Goal: Transaction & Acquisition: Purchase product/service

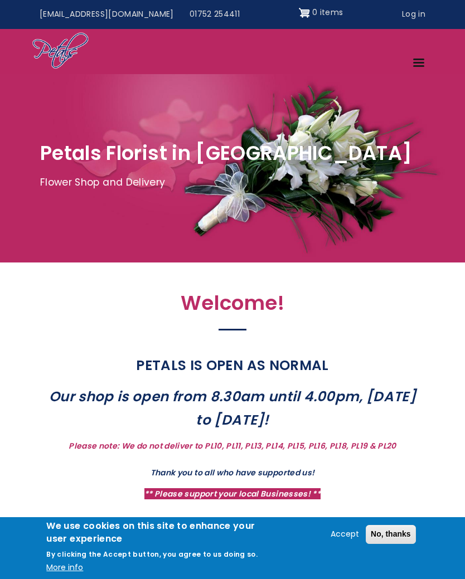
scroll to position [41, 0]
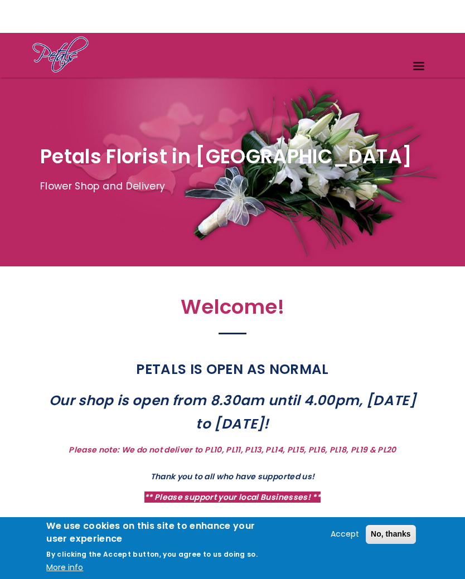
click at [292, 30] on div "Site header" at bounding box center [232, 10] width 465 height 45
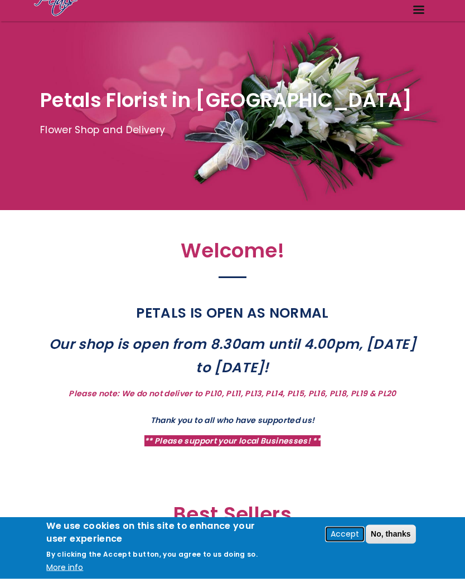
click at [349, 541] on button "Accept" at bounding box center [344, 534] width 37 height 13
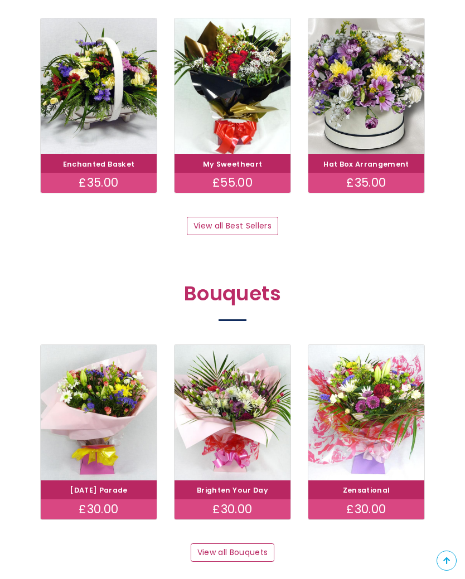
scroll to position [654, 0]
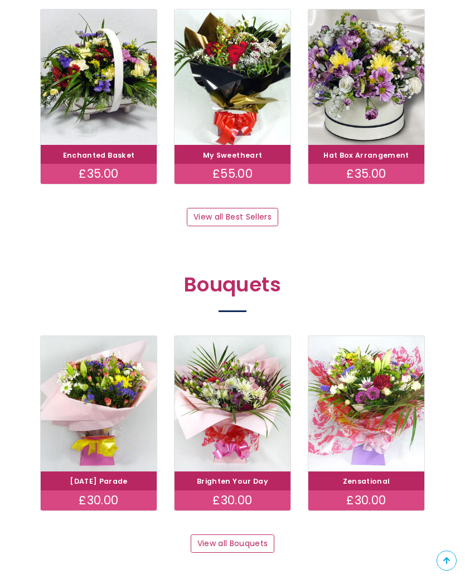
click at [243, 534] on link "View all Bouquets" at bounding box center [233, 543] width 84 height 19
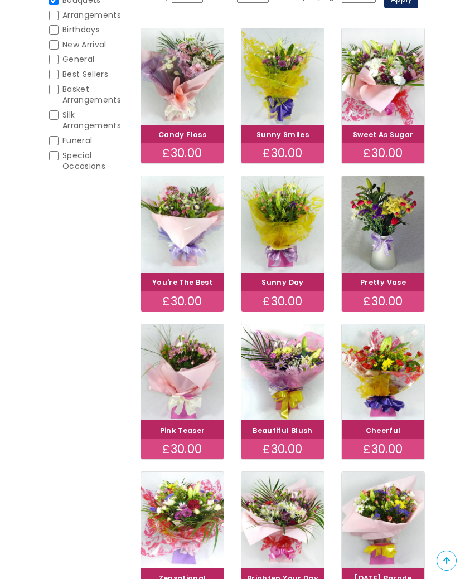
scroll to position [138, 0]
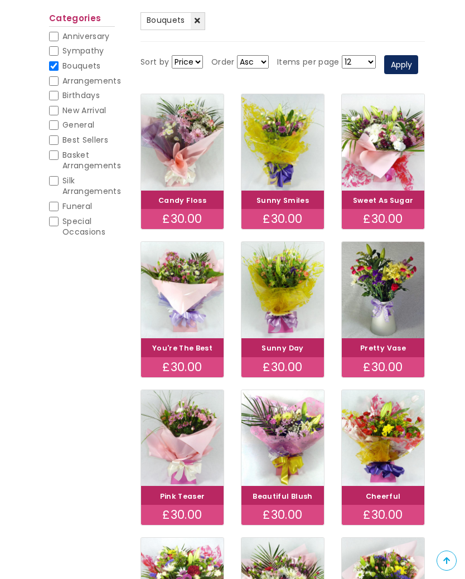
click at [393, 188] on img at bounding box center [383, 142] width 82 height 96
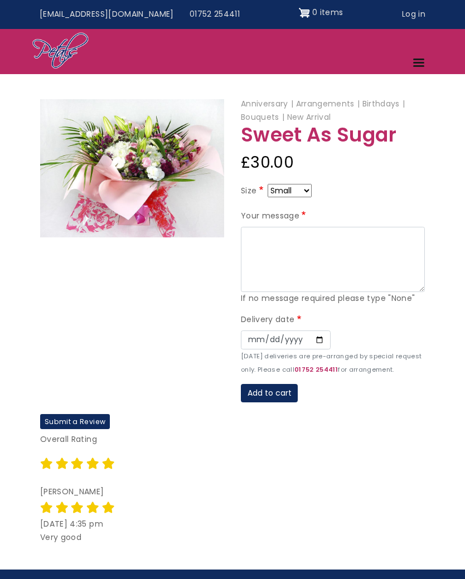
click at [305, 184] on select "Small Medium Large" at bounding box center [289, 190] width 44 height 13
select select "9"
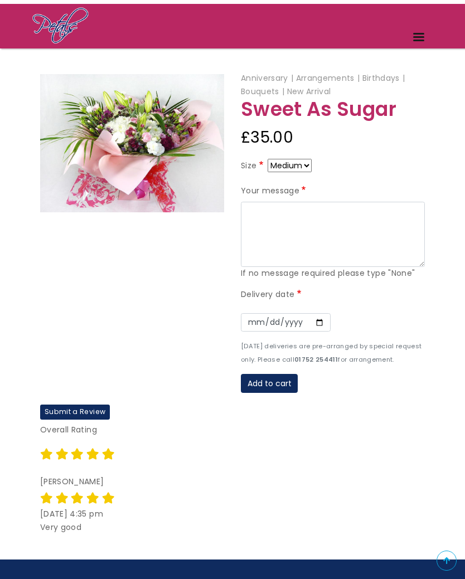
scroll to position [69, 0]
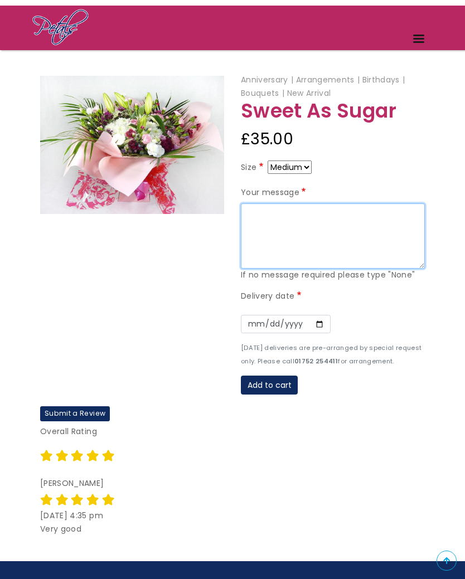
click at [291, 231] on textarea "Your message" at bounding box center [333, 236] width 184 height 66
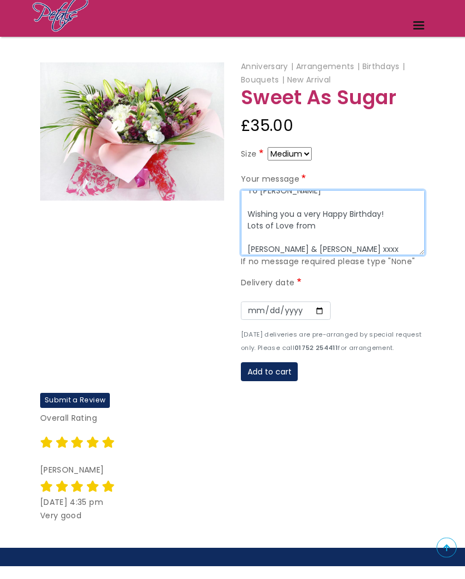
type textarea "To Diane Wishing you a very Happy Birthday! Lots of Love from Rachel & Steve xx…"
click at [287, 290] on label "Delivery date" at bounding box center [272, 296] width 62 height 13
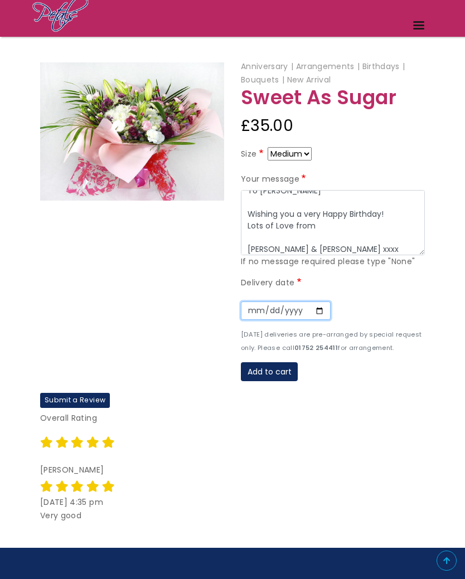
click at [248, 314] on input "Date" at bounding box center [286, 310] width 90 height 19
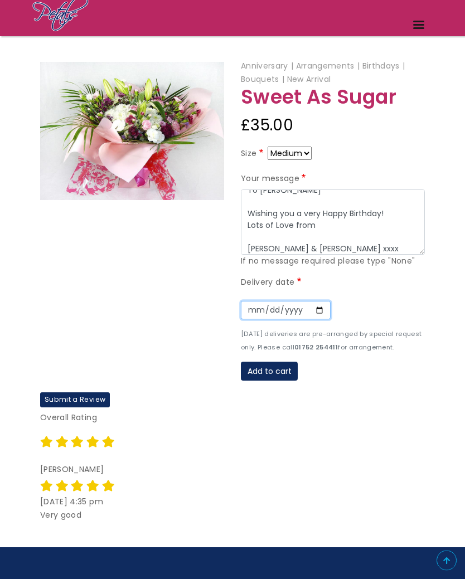
click at [282, 307] on input "2025-08-20" at bounding box center [286, 310] width 90 height 19
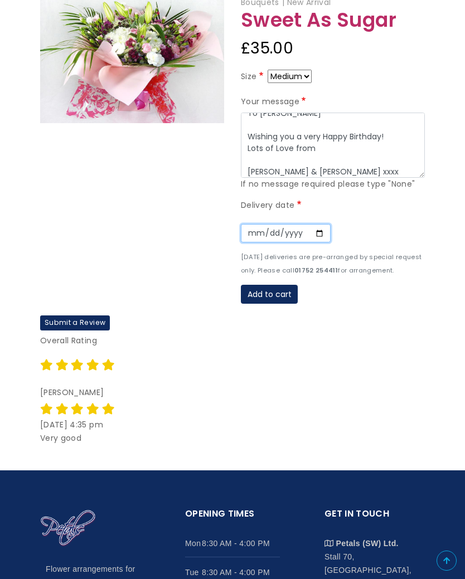
scroll to position [159, 0]
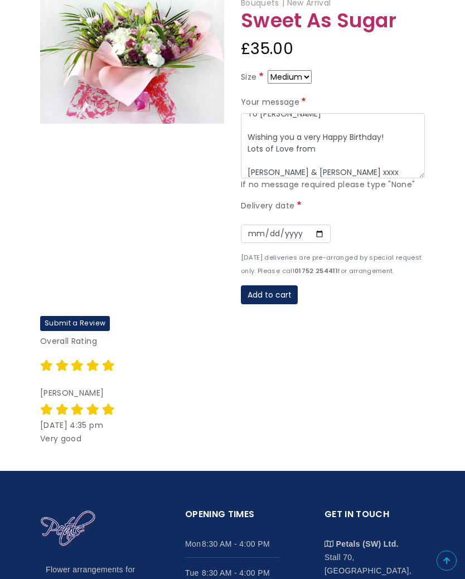
click at [265, 289] on button "Add to cart" at bounding box center [269, 294] width 57 height 19
click at [280, 232] on input "2025-08-28" at bounding box center [286, 234] width 90 height 19
type input "2025-08-29"
click at [282, 287] on button "Add to cart" at bounding box center [269, 294] width 57 height 19
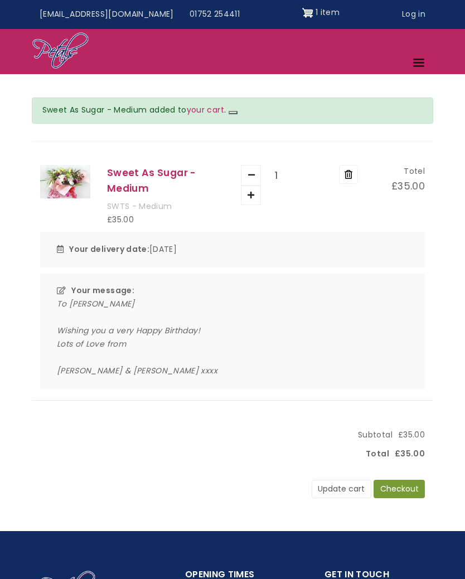
click at [63, 246] on div "Your delivery date: 28 Aug 2025" at bounding box center [232, 250] width 384 height 36
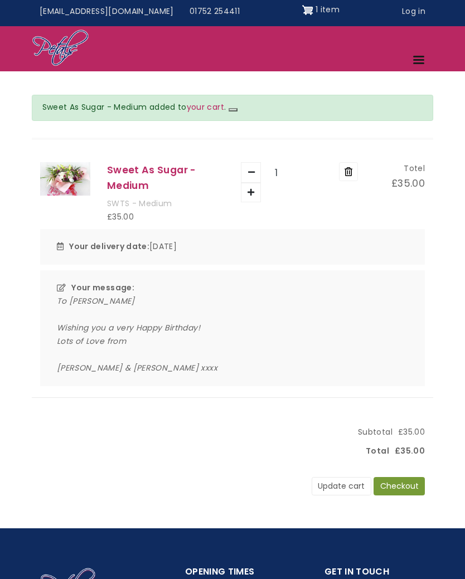
scroll to position [1, 0]
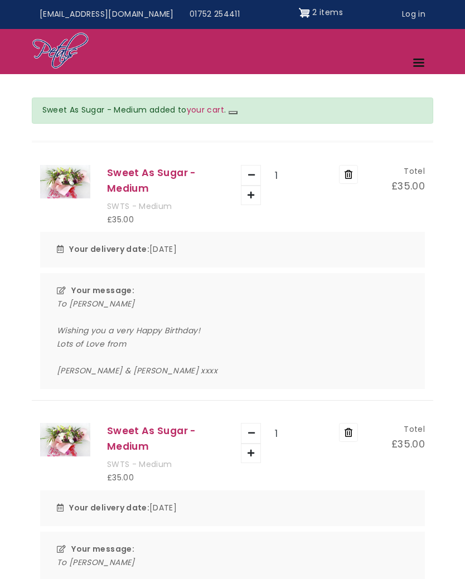
click at [354, 172] on button "Remove" at bounding box center [348, 174] width 19 height 19
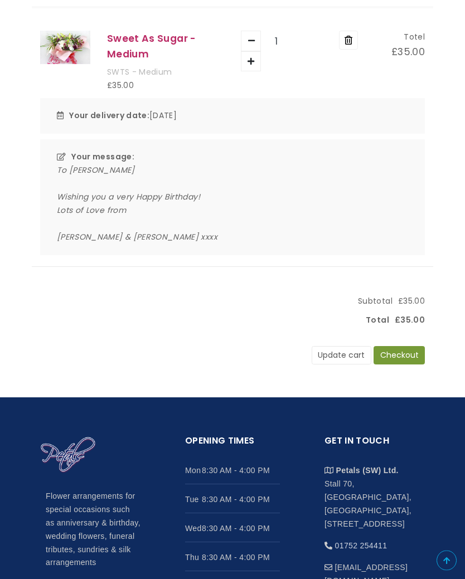
scroll to position [153, 0]
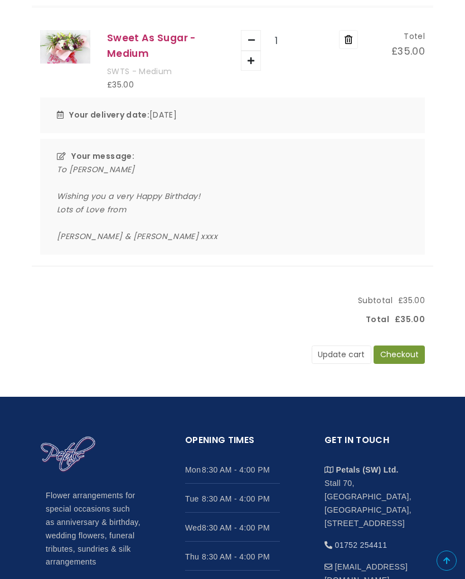
click at [398, 348] on button "Checkout" at bounding box center [398, 354] width 51 height 19
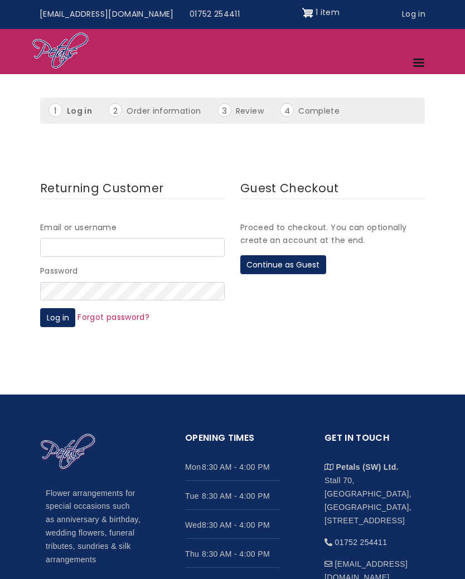
click at [141, 242] on input "Email or username" at bounding box center [132, 247] width 184 height 19
type input "rachelmcmillan71@icloud.com"
click at [52, 313] on button "Log in" at bounding box center [57, 317] width 35 height 19
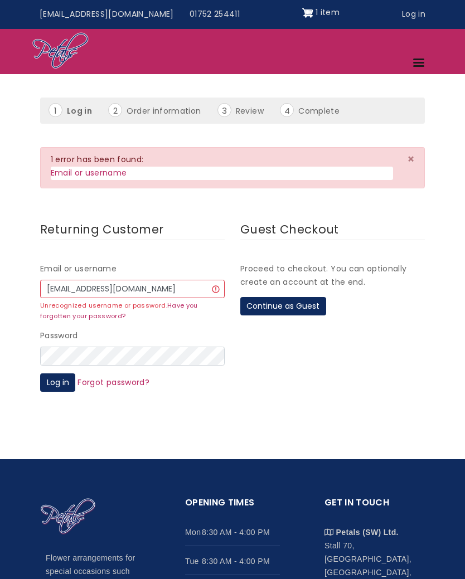
click at [57, 374] on button "Log in" at bounding box center [57, 382] width 35 height 19
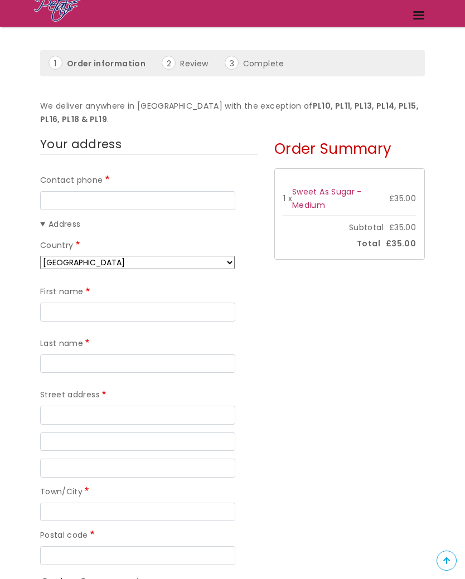
scroll to position [38, 0]
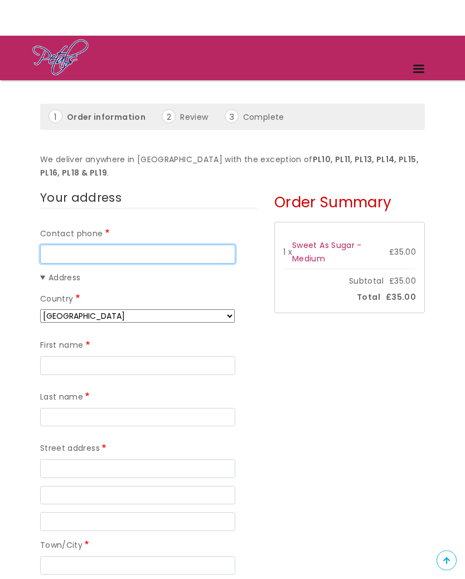
click at [117, 253] on input "Contact phone" at bounding box center [137, 254] width 195 height 19
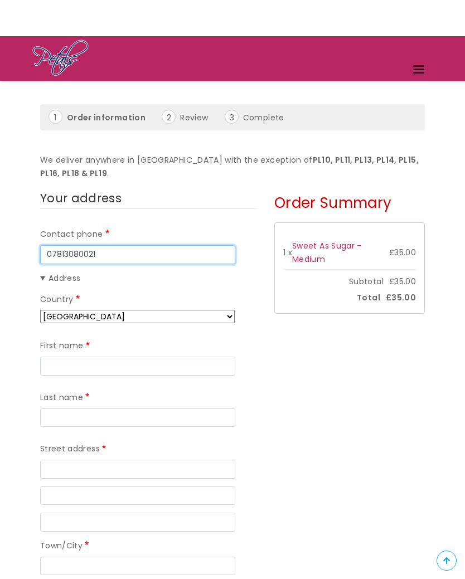
type input "07813080021"
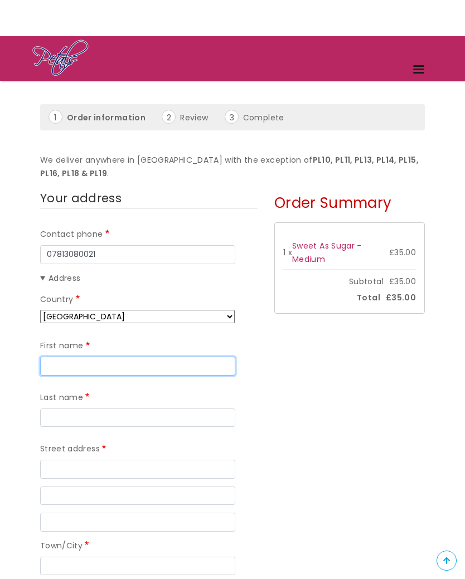
click at [142, 362] on input "First name" at bounding box center [137, 366] width 195 height 19
click at [155, 362] on input "RACHEL" at bounding box center [137, 366] width 195 height 19
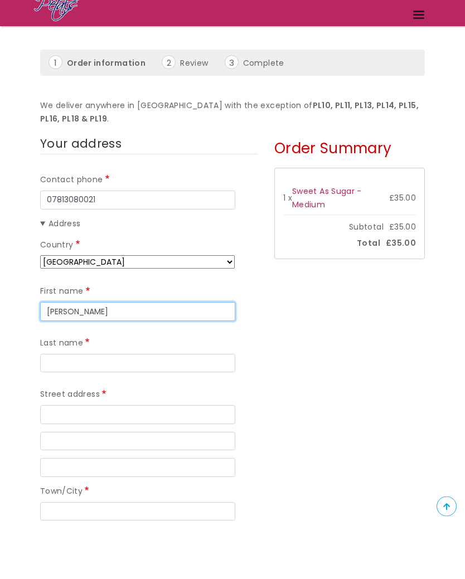
type input "RACHEL"
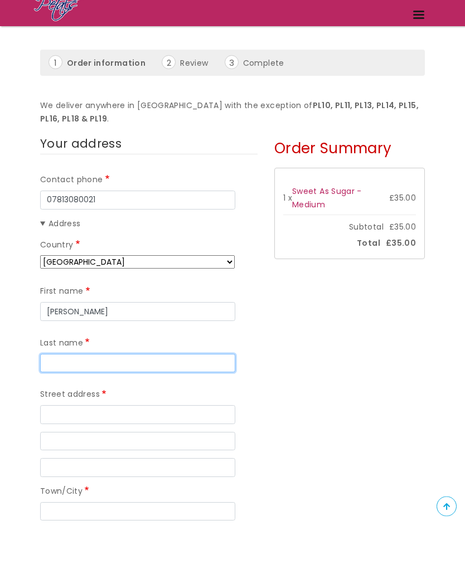
click at [144, 408] on input "Last name" at bounding box center [137, 417] width 195 height 19
click at [159, 408] on input "McMiILLAN" at bounding box center [137, 417] width 195 height 19
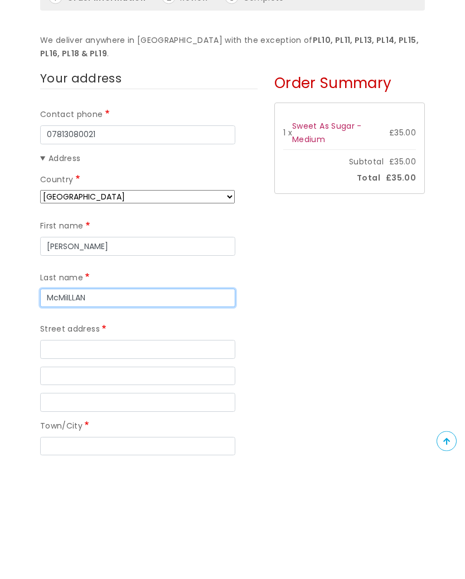
type input "McMiILLAN"
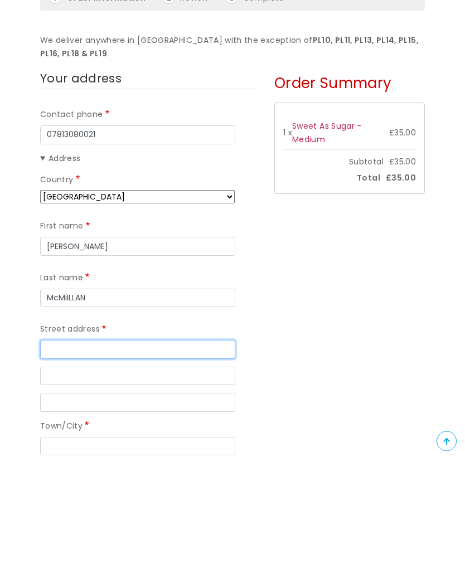
click at [121, 460] on input "Street address" at bounding box center [137, 469] width 195 height 19
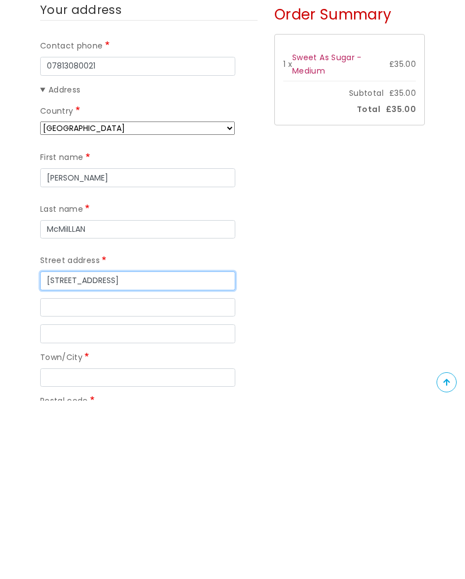
scroll to position [50, 0]
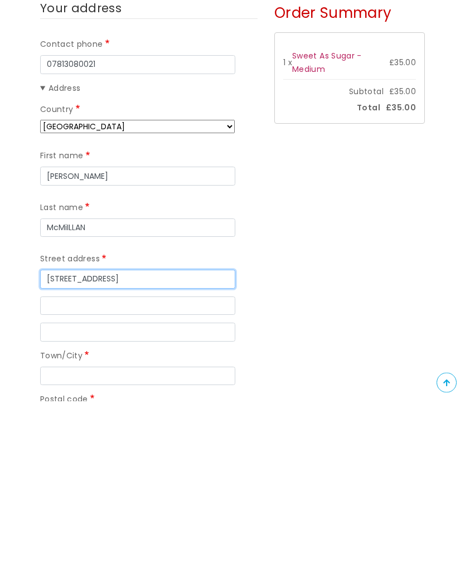
type input "5 Boscawen Gardens"
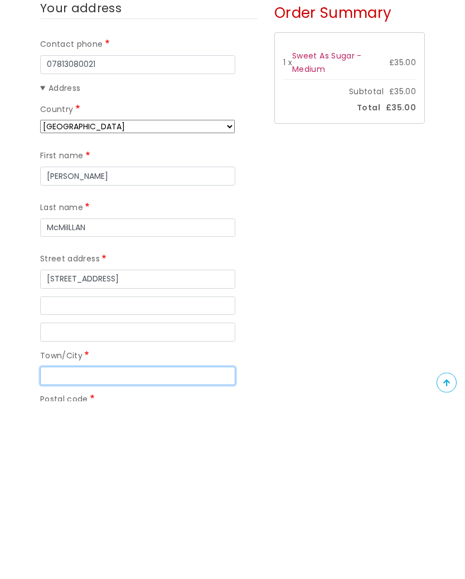
click at [119, 545] on input "Town/City" at bounding box center [137, 554] width 195 height 19
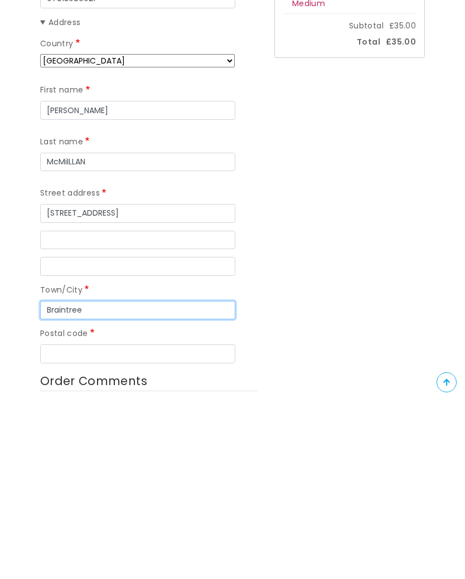
scroll to position [115, 0]
type input "Braintree"
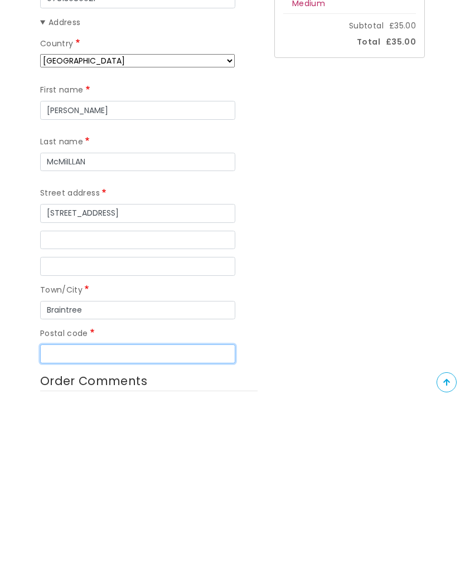
click at [122, 523] on input "Postal code" at bounding box center [137, 532] width 195 height 19
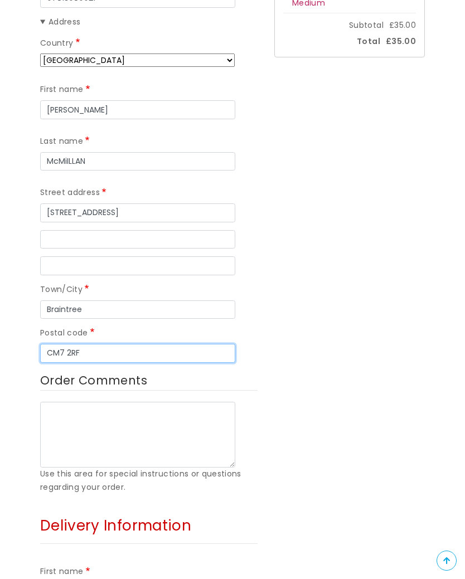
click at [137, 347] on input "CM7 2RF" at bounding box center [137, 353] width 195 height 19
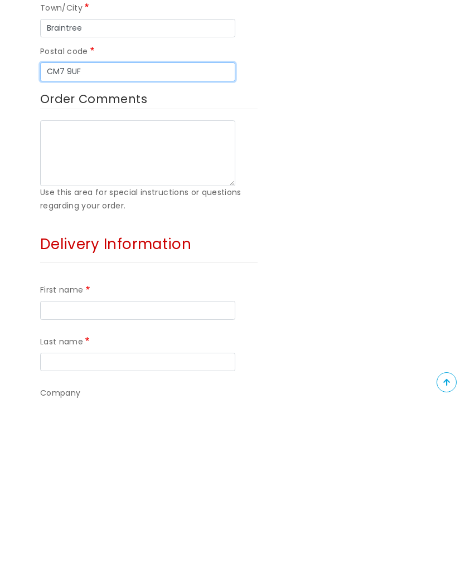
scroll to position [399, 0]
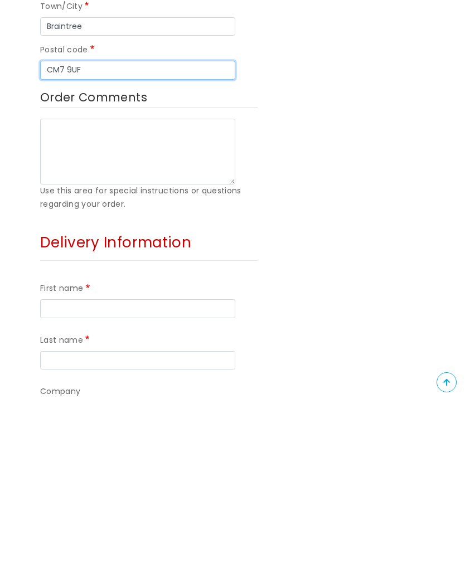
type input "CM7 9UF"
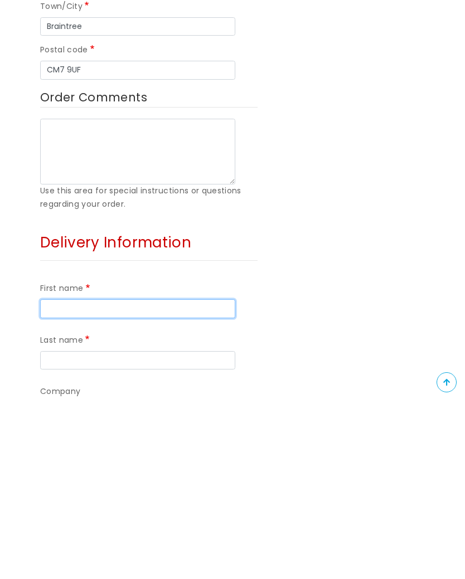
click at [166, 477] on input "First name" at bounding box center [137, 486] width 195 height 19
type input "Diane"
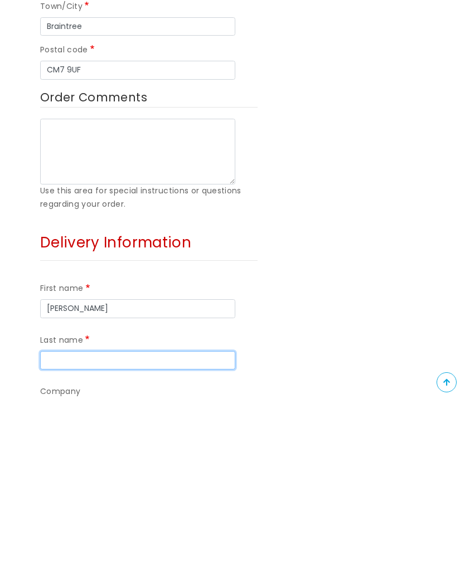
click at [130, 529] on input "Last name" at bounding box center [137, 538] width 195 height 19
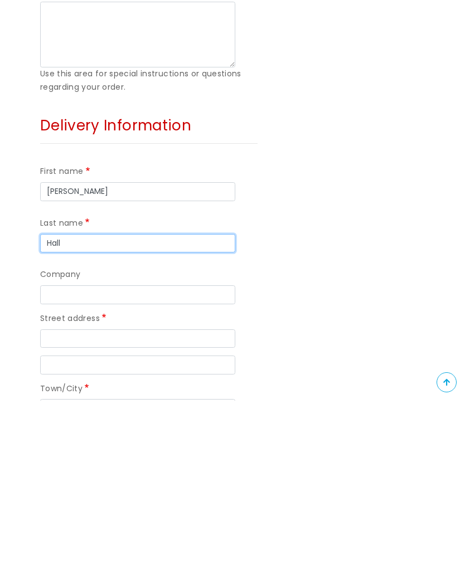
scroll to position [518, 0]
type input "Hall"
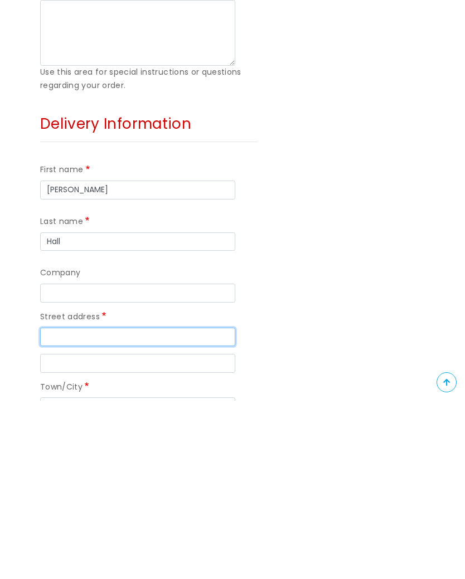
click at [144, 506] on input "Street address" at bounding box center [137, 515] width 195 height 19
type input "12 Tithe Road"
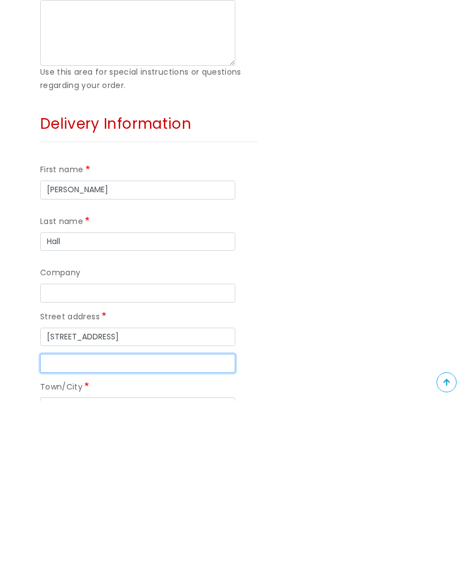
click at [139, 532] on input "Street address line 2" at bounding box center [137, 541] width 195 height 19
type input "Plympton"
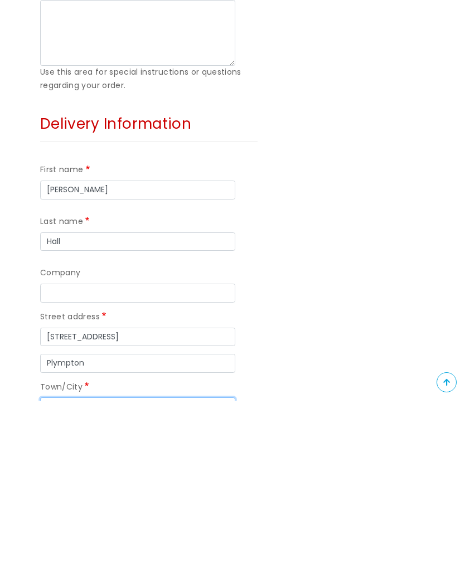
click at [123, 576] on input "Town/City" at bounding box center [137, 585] width 195 height 19
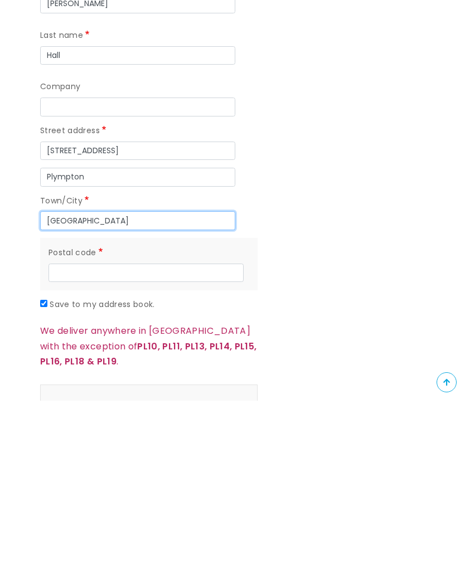
type input "[GEOGRAPHIC_DATA]"
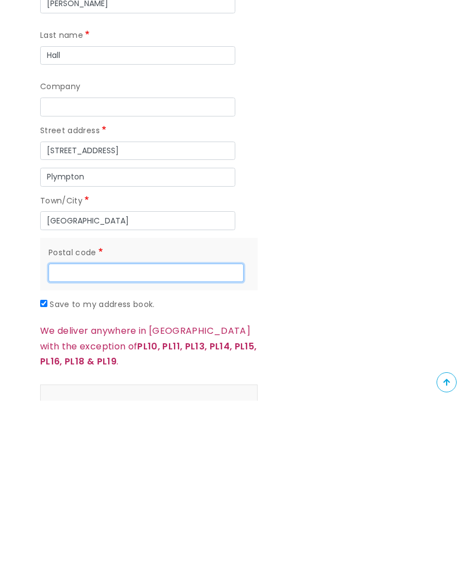
click at [125, 442] on input "Postal code" at bounding box center [145, 451] width 195 height 19
type input "P"
click at [19, 206] on form "Your address Contact phone 07813080021 Address Country Afghanistan Åland Island…" at bounding box center [232, 108] width 465 height 1171
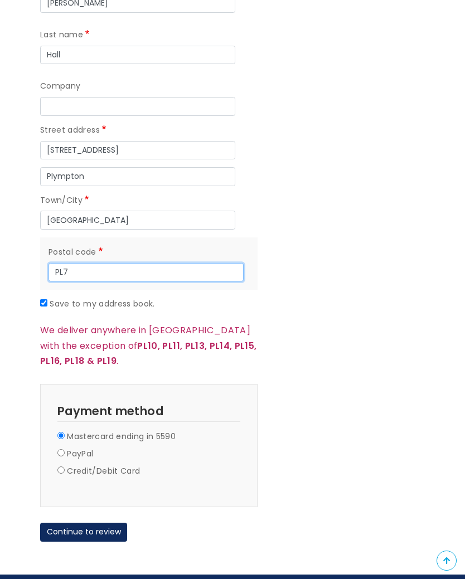
click at [116, 263] on input "PL7" at bounding box center [145, 272] width 195 height 19
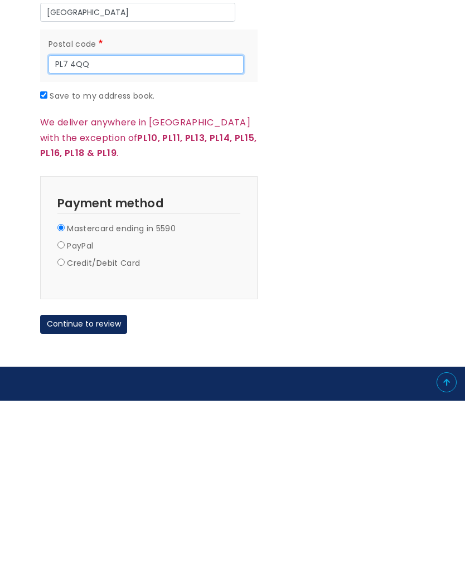
scroll to position [914, 0]
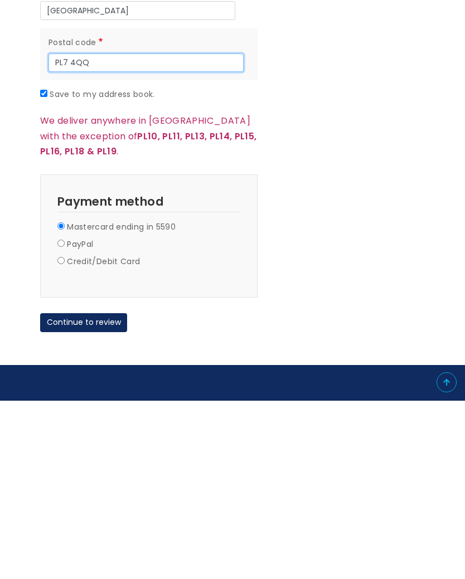
type input "PL7 4QQ"
click at [90, 491] on button "Continue to review" at bounding box center [83, 500] width 87 height 19
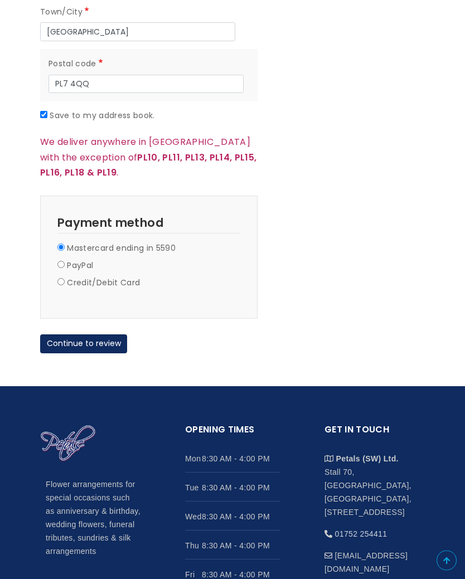
scroll to position [1071, 0]
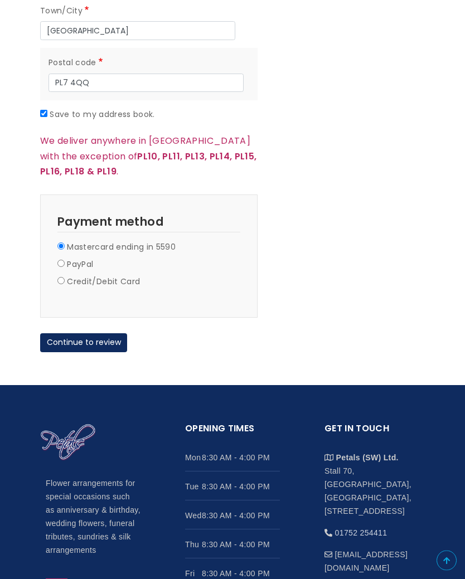
click at [96, 334] on button "Continue to review" at bounding box center [83, 343] width 87 height 19
click at [95, 334] on button "Continue to review" at bounding box center [83, 343] width 87 height 19
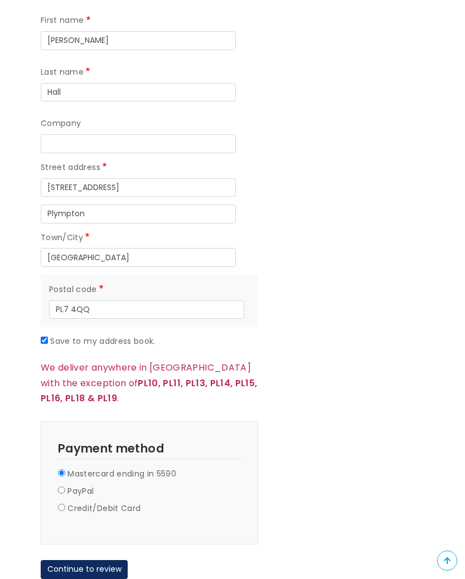
scroll to position [844, 0]
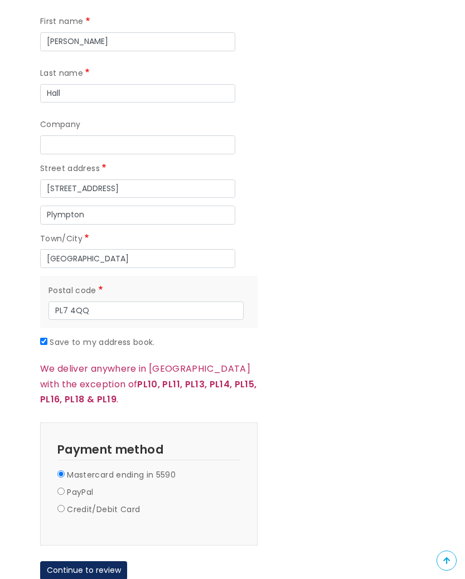
click at [93, 561] on button "Continue to review" at bounding box center [83, 570] width 87 height 19
click at [88, 561] on button "Continue to review" at bounding box center [83, 570] width 87 height 19
click at [87, 561] on button "Continue to review" at bounding box center [83, 570] width 87 height 19
click at [85, 561] on button "Continue to review" at bounding box center [83, 570] width 87 height 19
click at [83, 561] on button "Continue to review" at bounding box center [83, 570] width 87 height 19
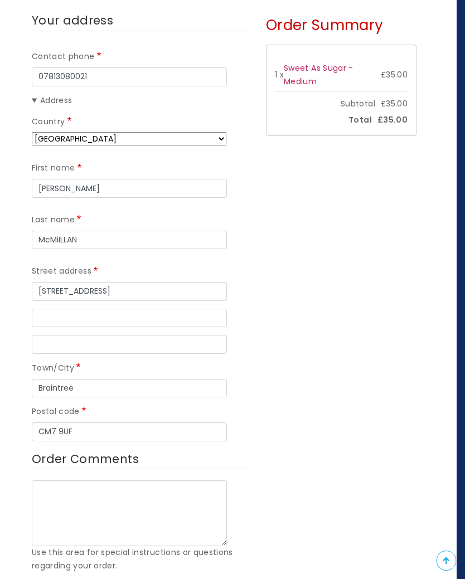
scroll to position [209, 7]
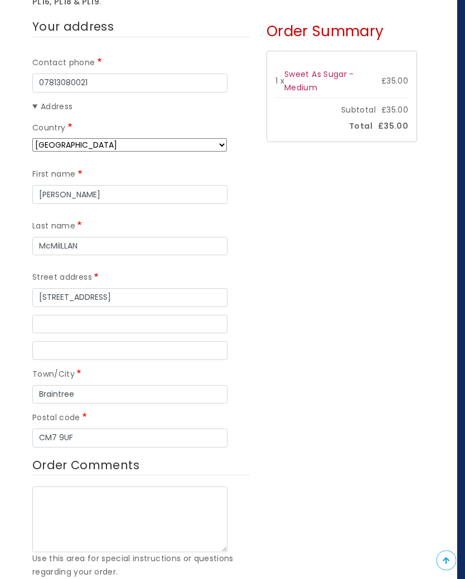
click at [197, 145] on select "Afghanistan Åland Islands Albania Algeria American Samoa Andorra Angola Anguill…" at bounding box center [130, 145] width 194 height 13
click at [168, 194] on input "RACHEL" at bounding box center [129, 194] width 195 height 19
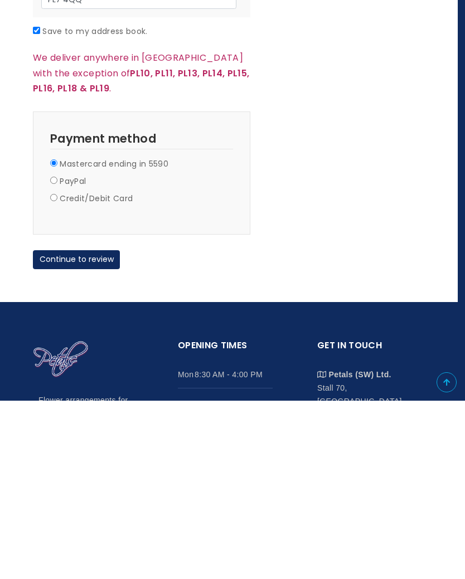
click at [90, 428] on button "Continue to review" at bounding box center [76, 437] width 87 height 19
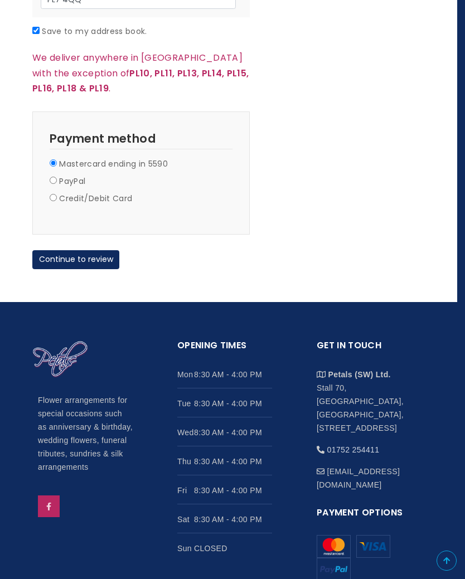
click at [94, 252] on button "Continue to review" at bounding box center [75, 259] width 87 height 19
click at [93, 250] on button "Continue to review" at bounding box center [75, 259] width 87 height 19
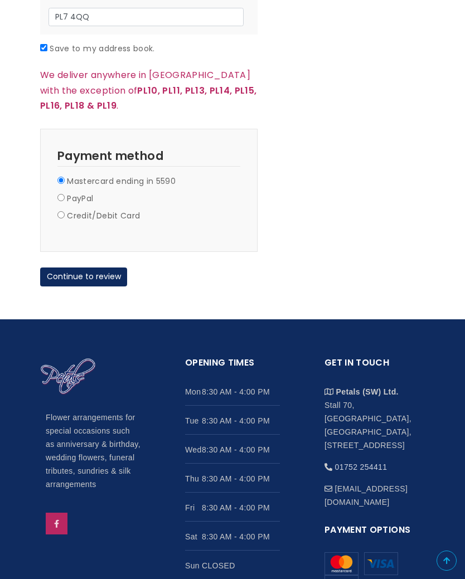
scroll to position [1216, 0]
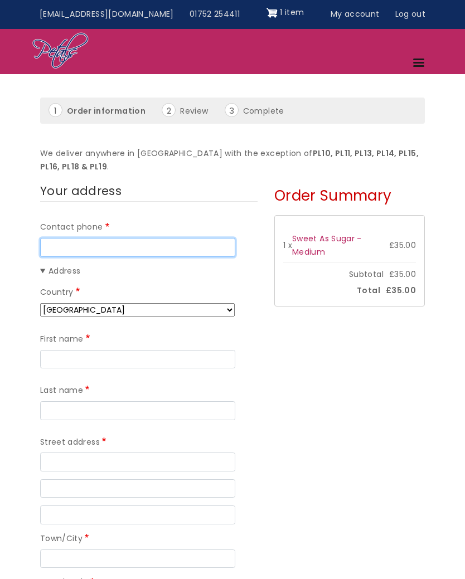
click at [156, 244] on input "Contact phone" at bounding box center [137, 247] width 195 height 19
type input "07813080021"
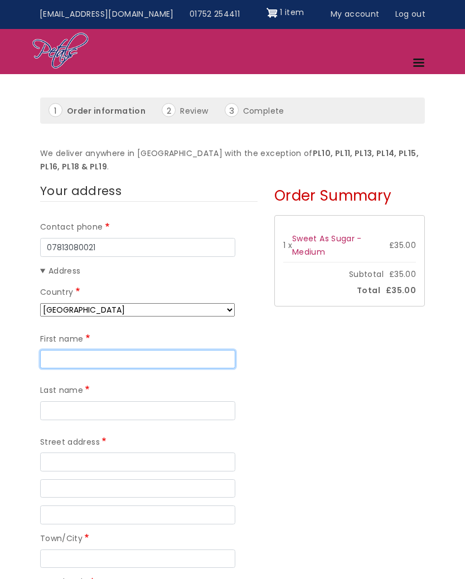
click at [139, 359] on input "First name" at bounding box center [137, 359] width 195 height 19
type input "RACHEL"
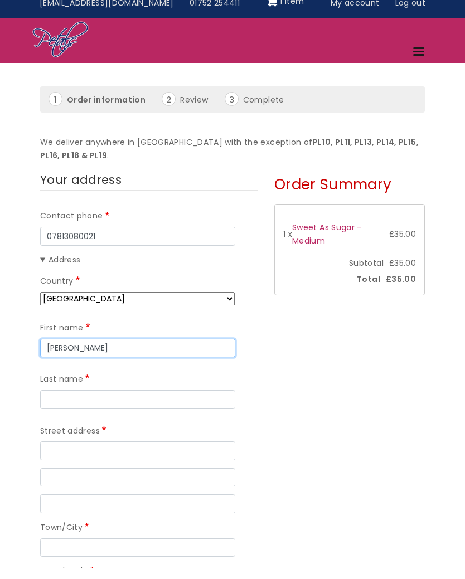
click at [155, 350] on input "RACHEL" at bounding box center [137, 359] width 195 height 19
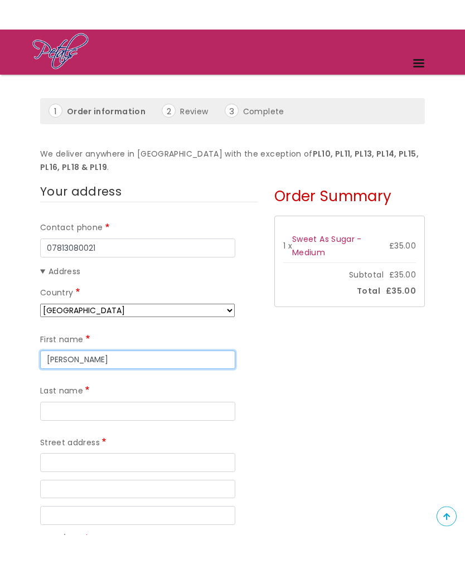
type input "Rachel"
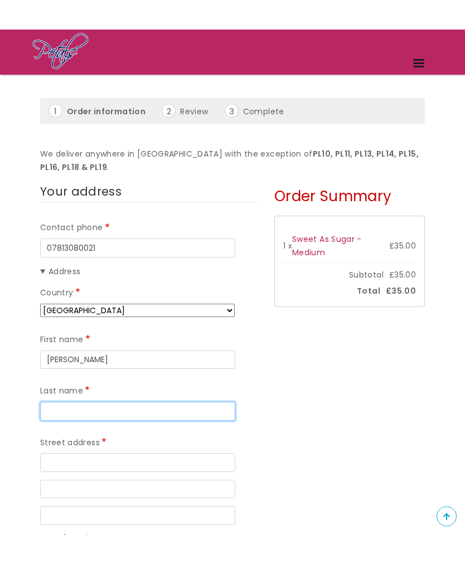
click at [115, 446] on input "Last name" at bounding box center [137, 455] width 195 height 19
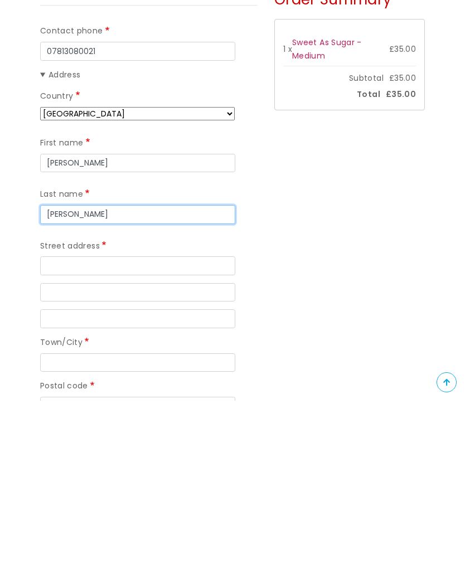
type input "McMillan"
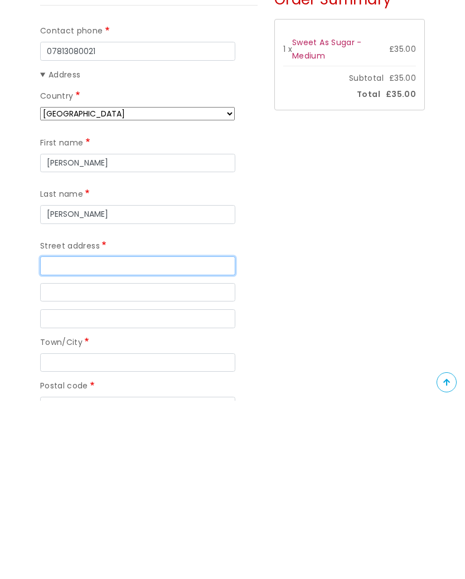
click at [139, 435] on input "Street address" at bounding box center [137, 444] width 195 height 19
type input "5 Boscawen Gardens"
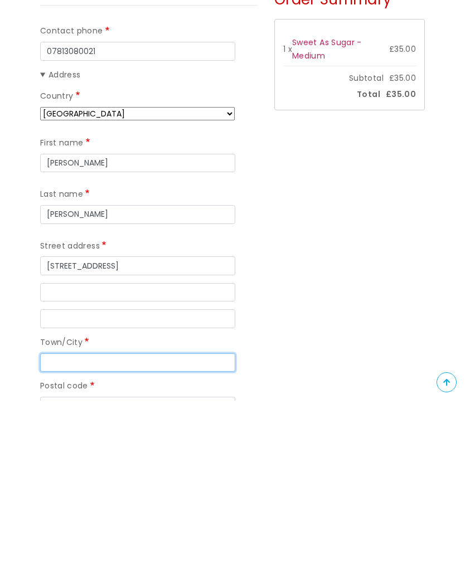
click at [123, 532] on input "Town/City" at bounding box center [137, 541] width 195 height 19
type input "Braintree"
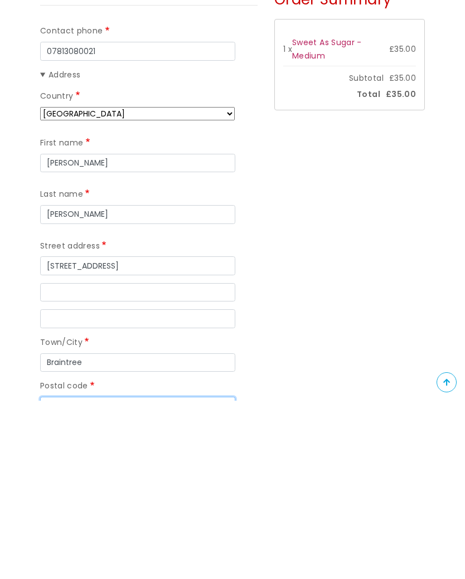
click at [130, 575] on input "Postal code" at bounding box center [137, 584] width 195 height 19
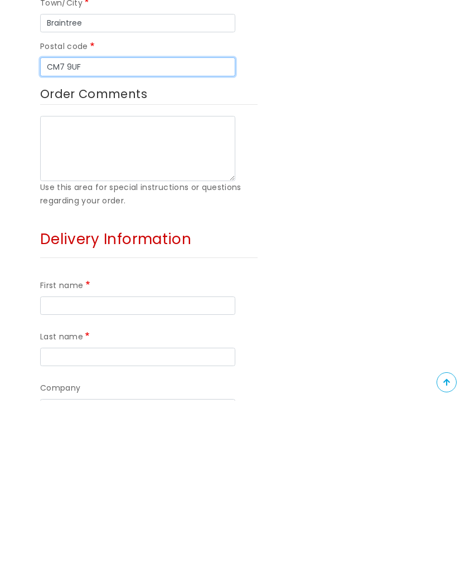
scroll to position [425, 0]
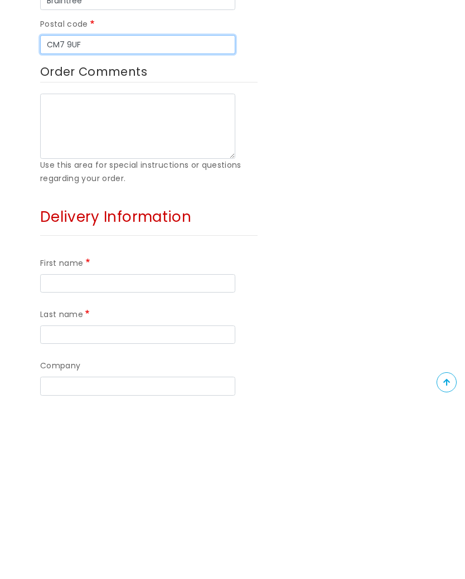
type input "CM7 9UF"
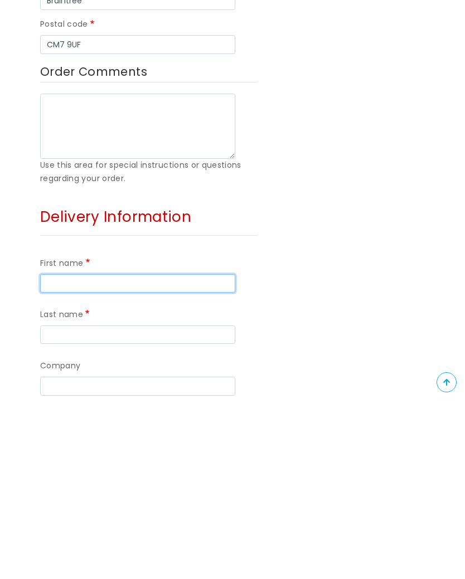
click at [131, 452] on input "First name" at bounding box center [137, 461] width 195 height 19
type input "Diane"
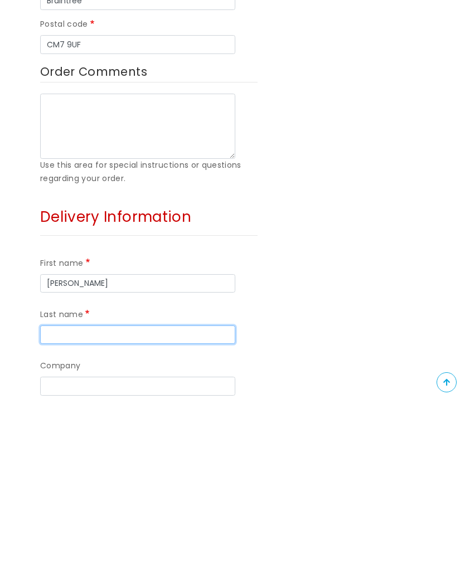
click at [138, 504] on input "Last name" at bounding box center [137, 513] width 195 height 19
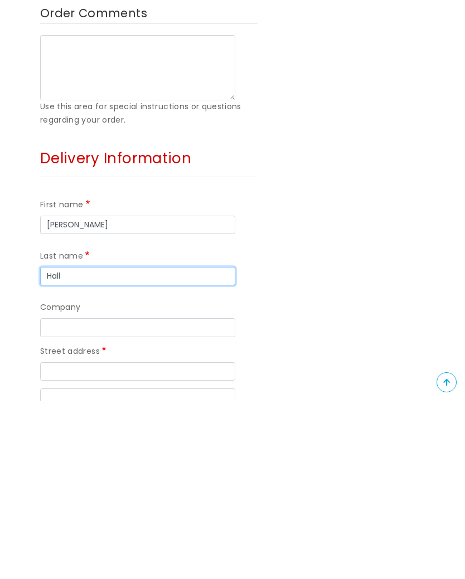
scroll to position [484, 0]
type input "Hall"
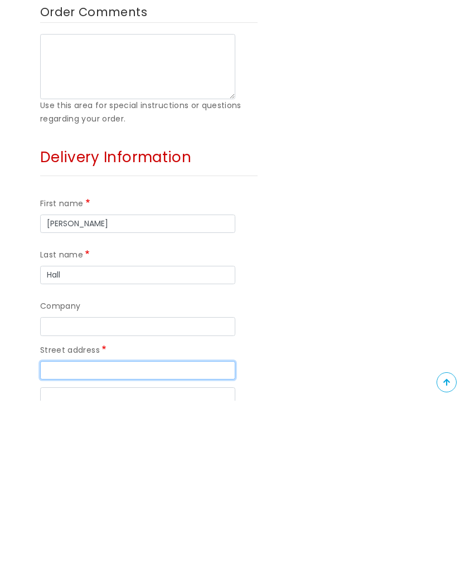
click at [126, 539] on input "Street address" at bounding box center [137, 548] width 195 height 19
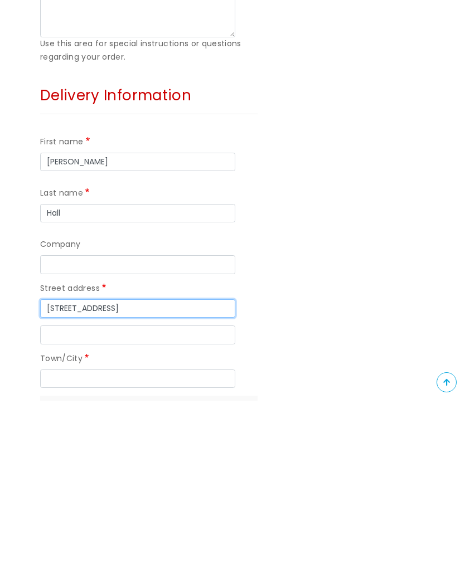
scroll to position [547, 0]
type input "12 Tithe Road"
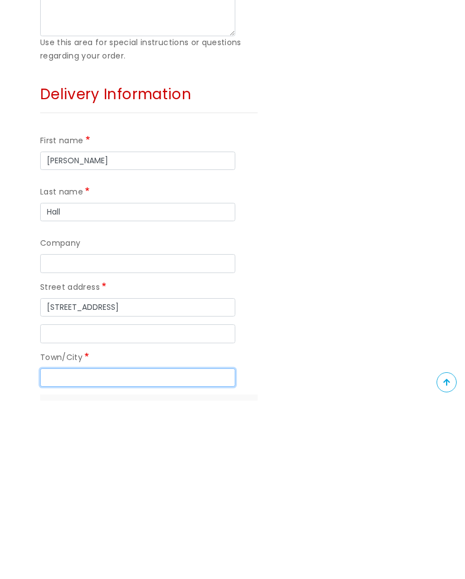
click at [130, 547] on input "Town/City" at bounding box center [137, 556] width 195 height 19
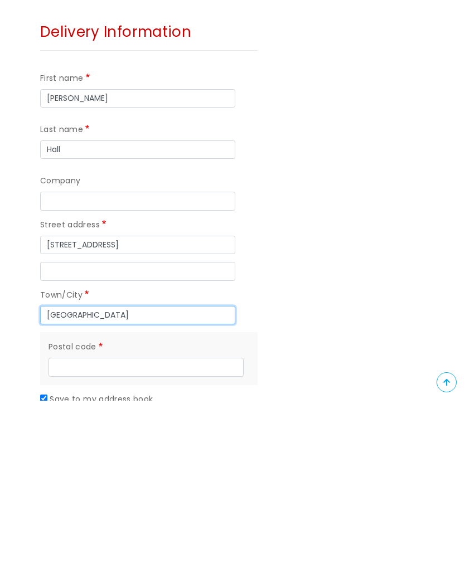
scroll to position [611, 0]
type input "Plymouth"
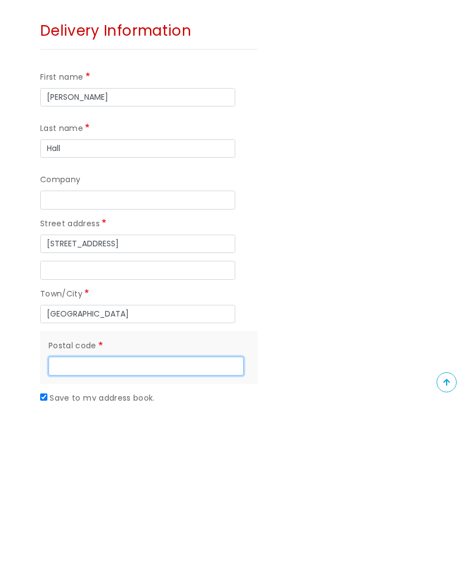
click at [153, 535] on input "Postal code" at bounding box center [145, 544] width 195 height 19
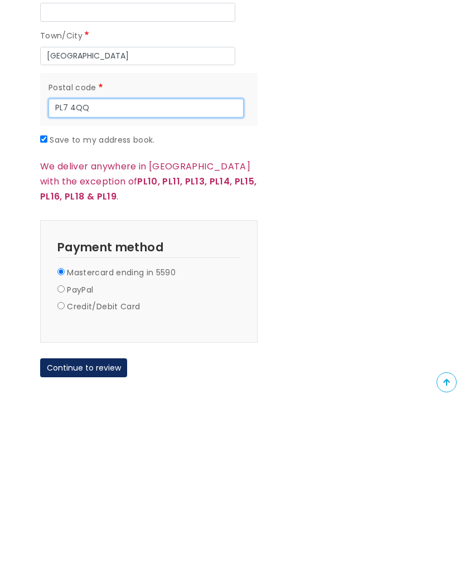
scroll to position [870, 0]
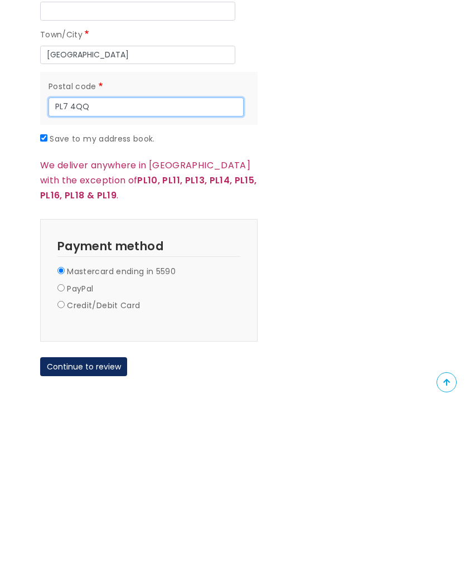
type input "PL7 4QQ"
click at [95, 535] on button "Continue to review" at bounding box center [83, 544] width 87 height 19
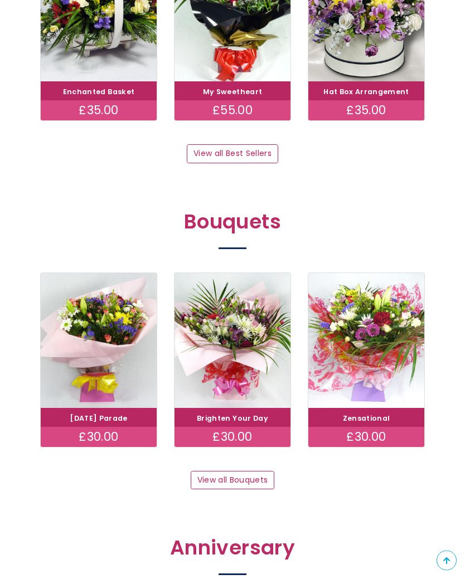
scroll to position [718, 0]
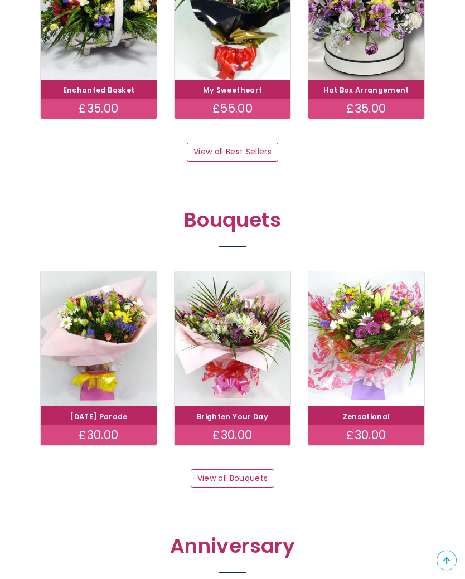
click at [243, 470] on link "View all Bouquets" at bounding box center [233, 479] width 84 height 19
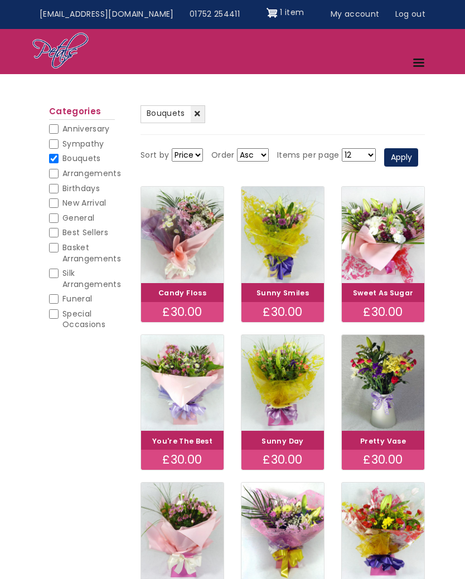
click at [384, 269] on img at bounding box center [383, 235] width 82 height 96
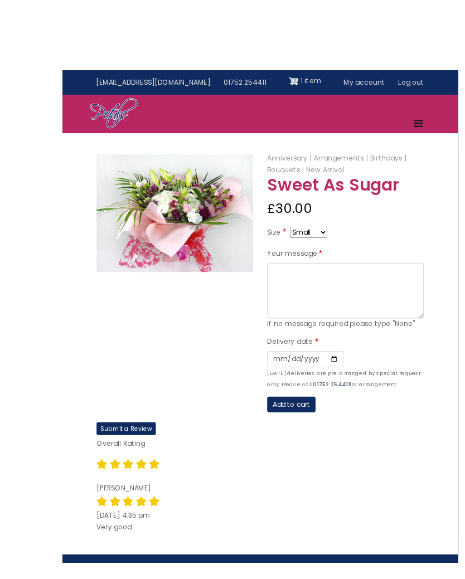
scroll to position [1, 0]
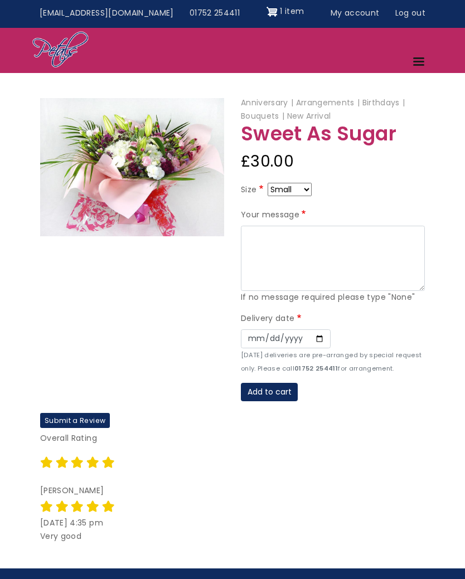
click at [311, 189] on select "Small Medium Large" at bounding box center [289, 189] width 44 height 13
select select "9"
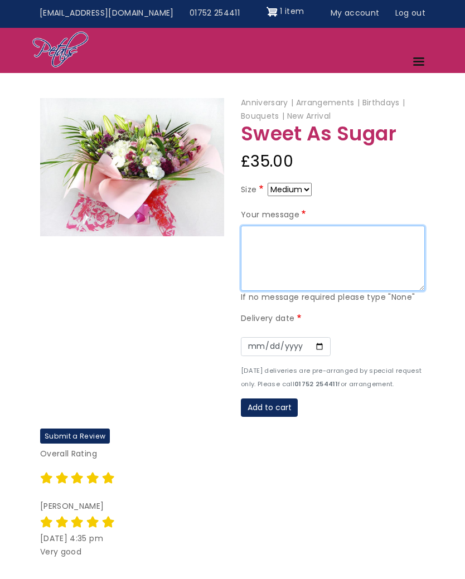
click at [309, 252] on textarea "Your message" at bounding box center [333, 259] width 184 height 66
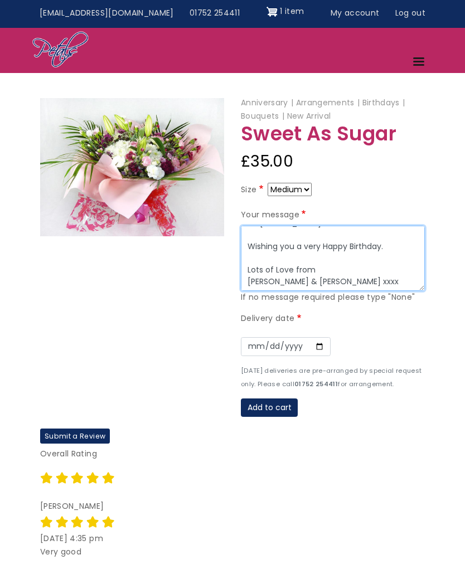
scroll to position [12, 0]
type textarea "To Diane Wishing you a very Happy Birthday. Lots of Love from Rachel & Steve xx…"
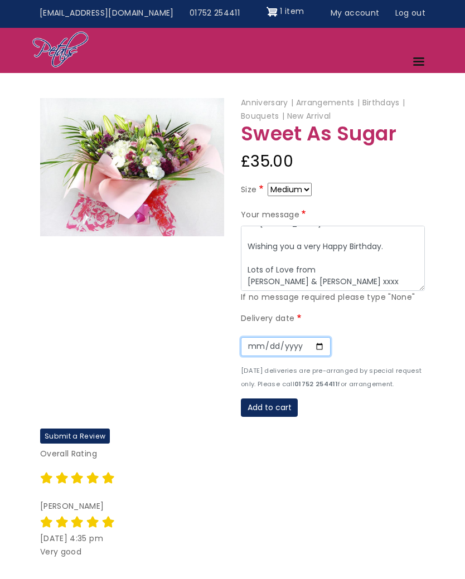
click at [252, 342] on input "Date" at bounding box center [286, 347] width 90 height 19
type input "2025-08-29"
click at [280, 401] on button "Add to cart" at bounding box center [269, 407] width 57 height 19
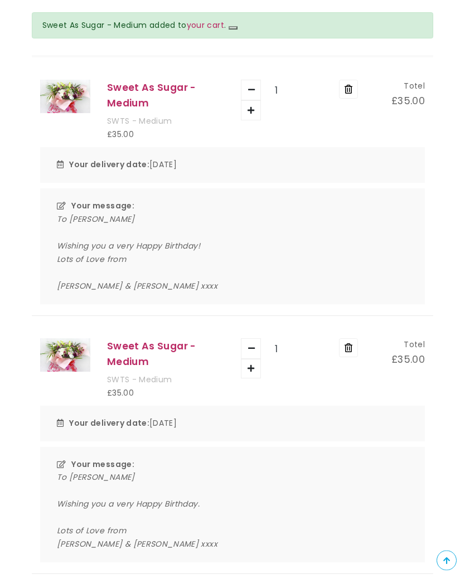
scroll to position [130, 0]
click at [352, 341] on button "Remove" at bounding box center [348, 347] width 19 height 19
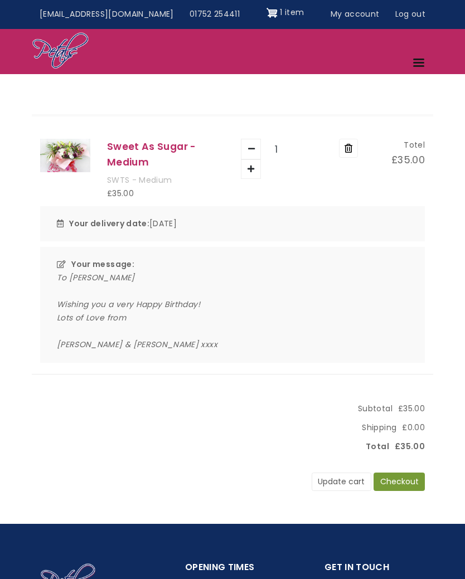
click at [407, 477] on button "Checkout" at bounding box center [398, 481] width 51 height 19
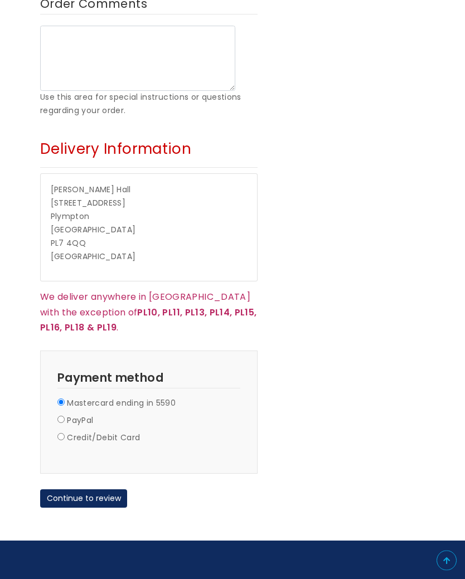
scroll to position [671, 0]
click at [99, 489] on button "Continue to review" at bounding box center [83, 498] width 87 height 19
